Goal: Check status: Check status

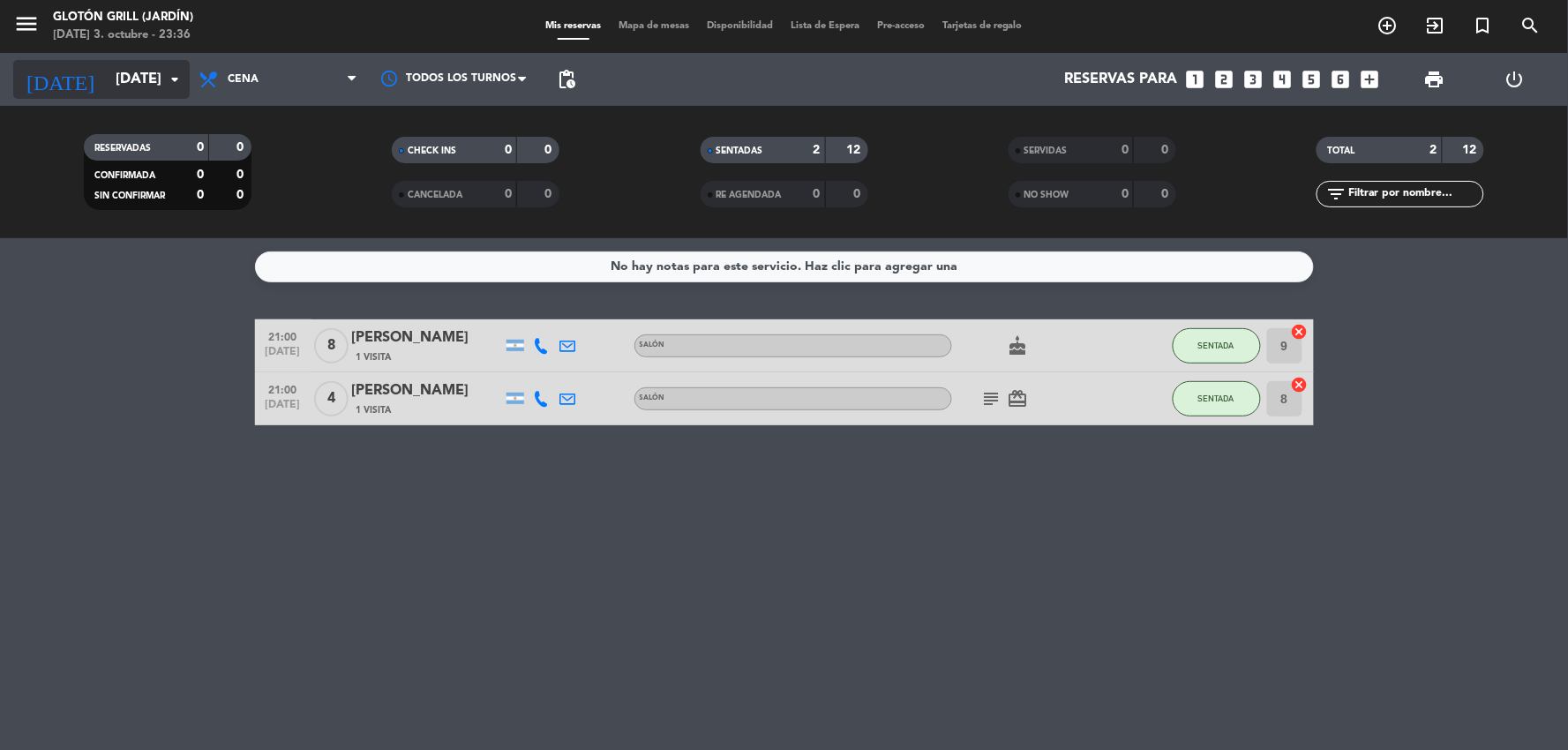
click at [130, 90] on input "[DATE]" at bounding box center [201, 80] width 187 height 34
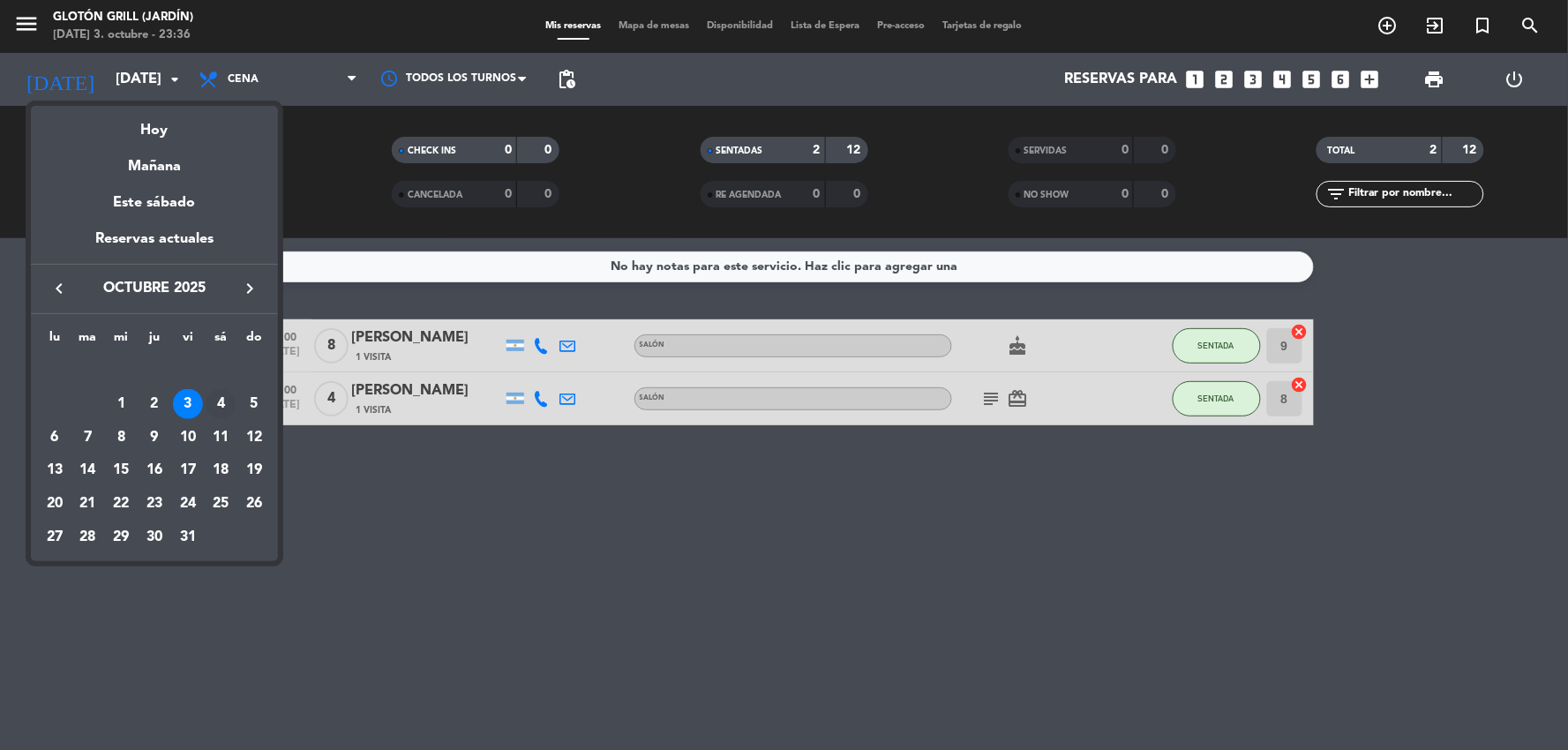
click at [224, 400] on div "4" at bounding box center [220, 404] width 30 height 30
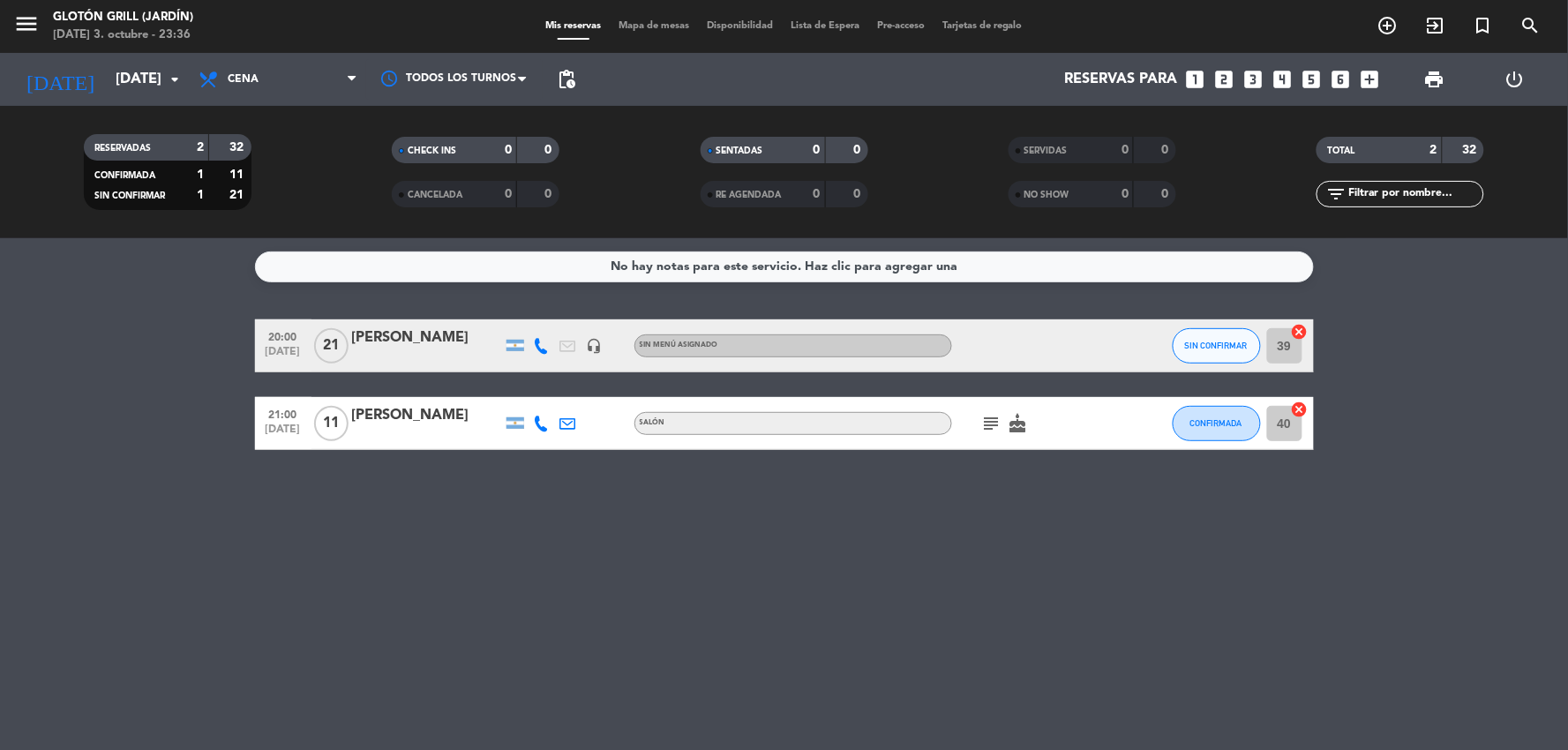
drag, startPoint x: 347, startPoint y: 409, endPoint x: 243, endPoint y: 410, distance: 104.0
click at [274, 410] on div "21:00 [DATE] [PERSON_NAME] Salón subject cake CONFIRMADA 40 cancel" at bounding box center [784, 423] width 1058 height 53
click at [353, 456] on div "No hay notas para este servicio. Haz clic para agregar una 20:00 [DATE] [PERSON…" at bounding box center [784, 494] width 1568 height 512
click at [154, 83] on input "[DATE]" at bounding box center [201, 80] width 187 height 34
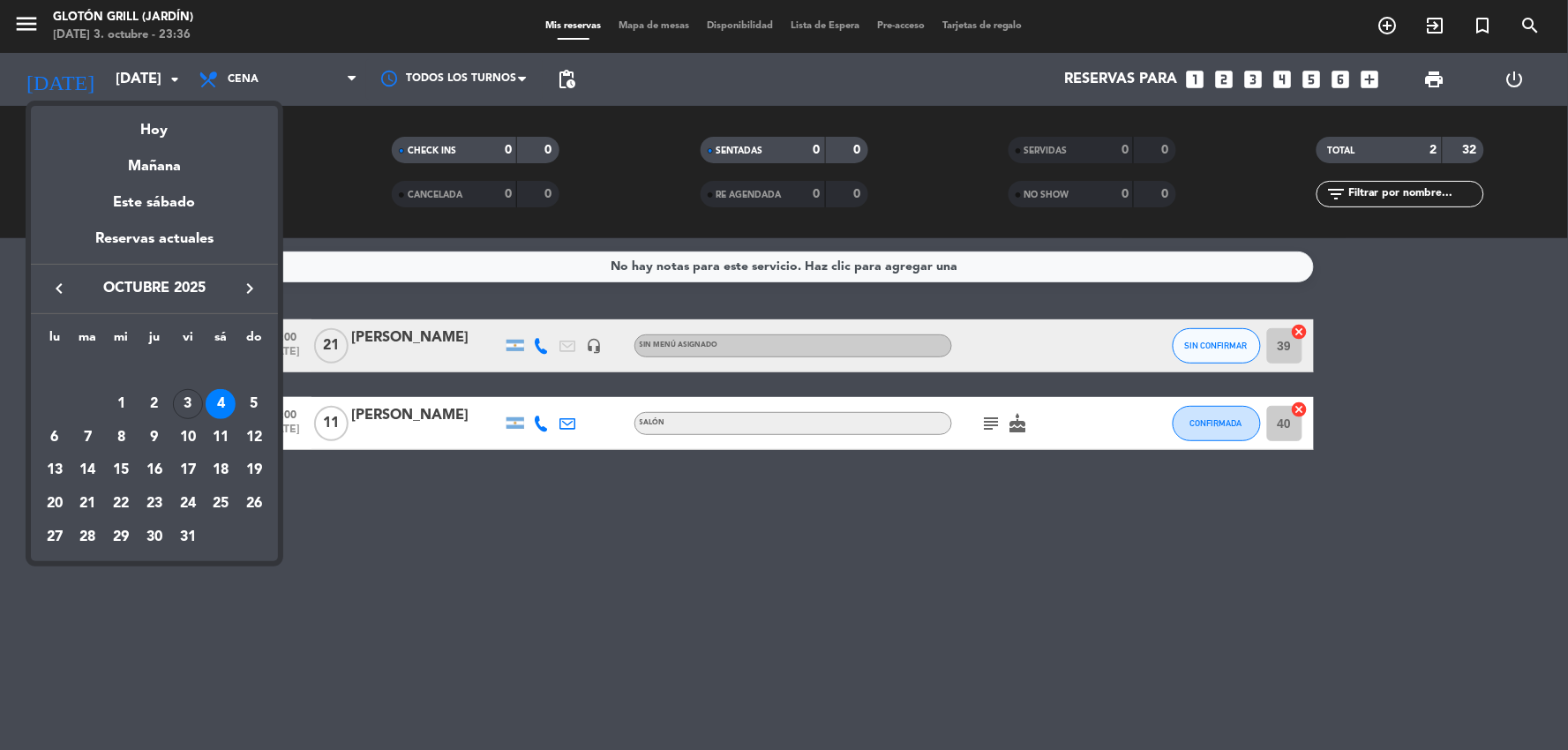
click at [188, 402] on div "3" at bounding box center [187, 404] width 30 height 30
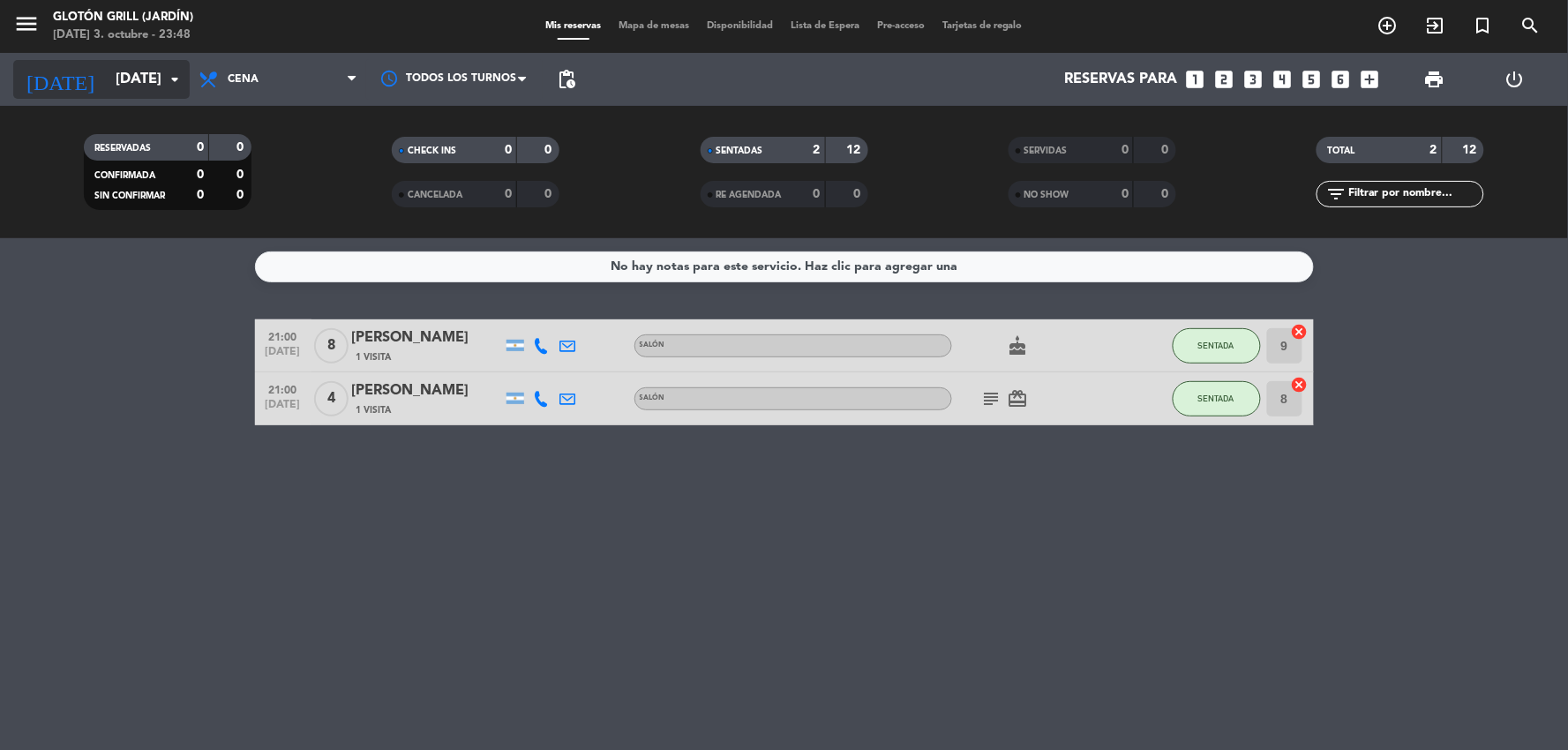
click at [173, 76] on icon "arrow_drop_down" at bounding box center [175, 79] width 21 height 21
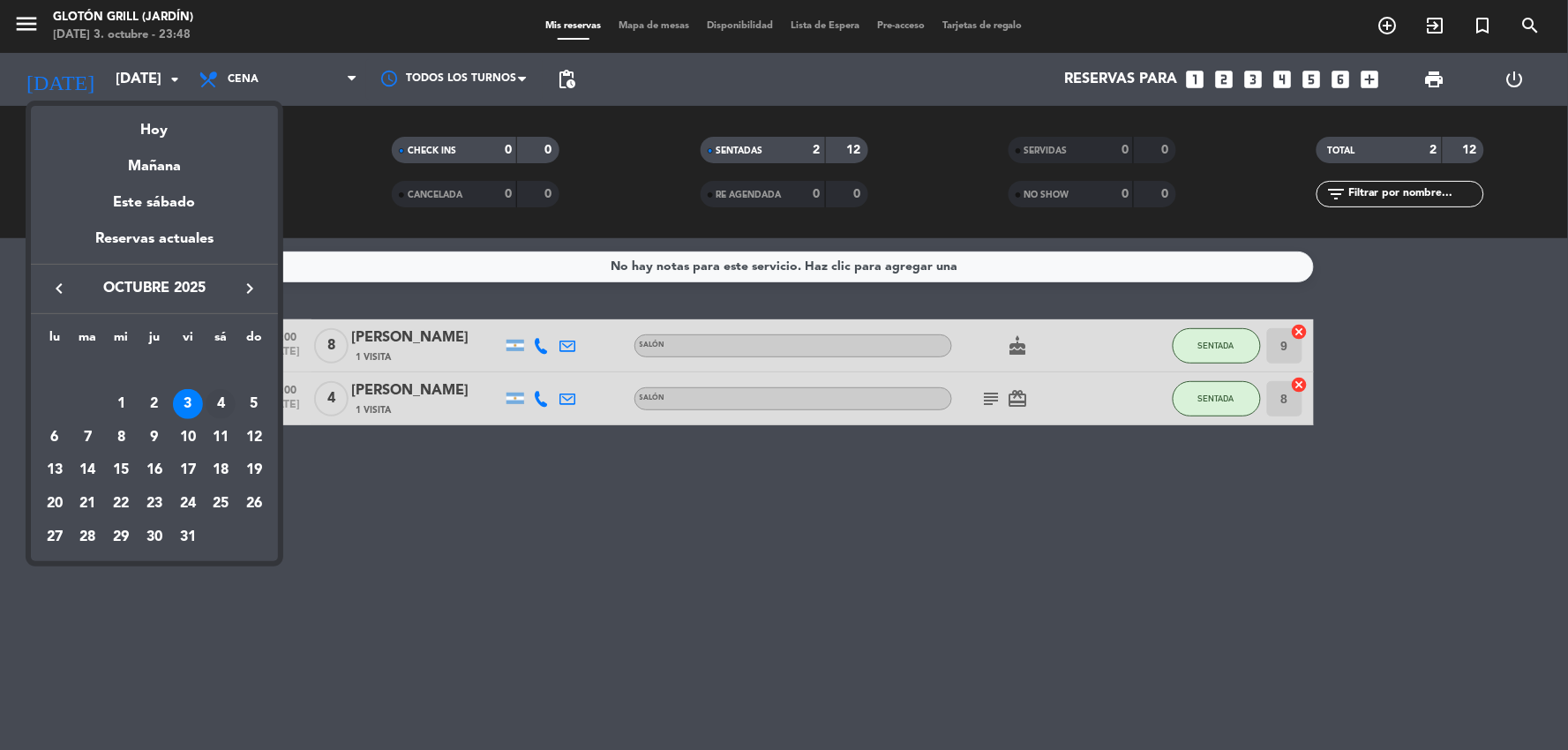
click at [229, 398] on div "4" at bounding box center [220, 404] width 30 height 30
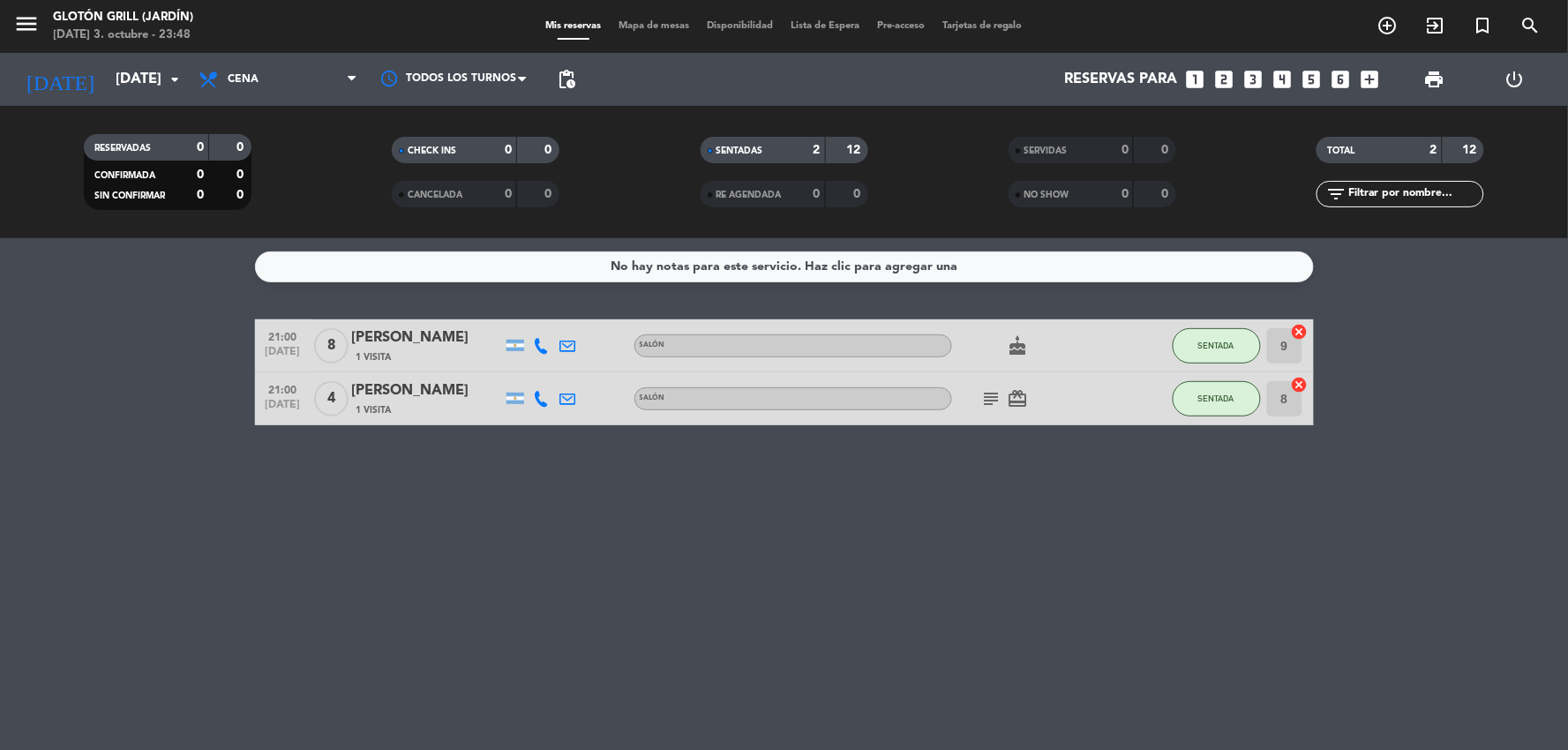
type input "[DATE]"
